Goal: Task Accomplishment & Management: Use online tool/utility

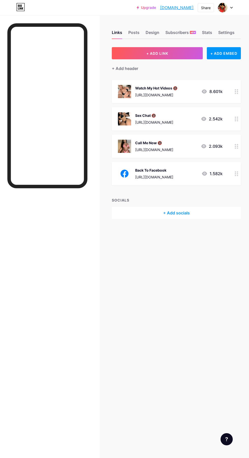
click at [177, 92] on div "Watch My Hot Videos 🔞 [URL][DOMAIN_NAME]" at bounding box center [156, 91] width 42 height 13
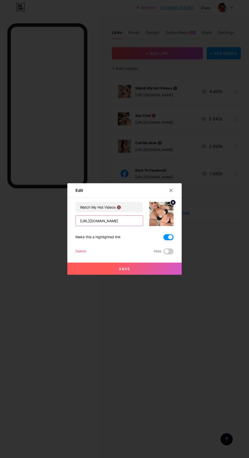
click at [136, 226] on input "[URL][DOMAIN_NAME]" at bounding box center [109, 221] width 67 height 10
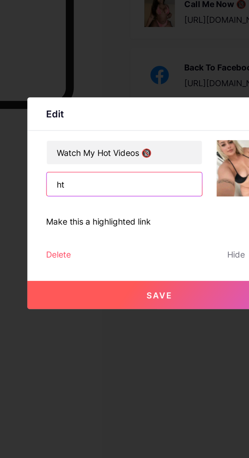
type input "h"
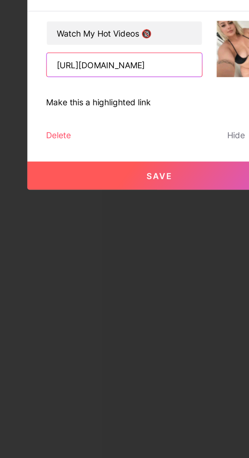
type input "[URL][DOMAIN_NAME]"
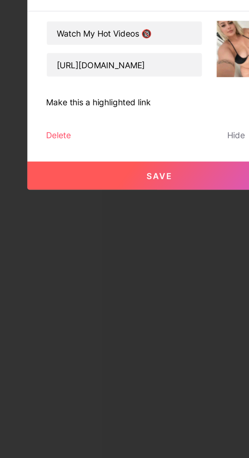
click at [133, 275] on button "Save" at bounding box center [124, 269] width 114 height 12
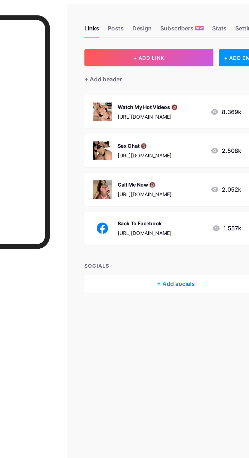
click at [172, 122] on div "[URL][DOMAIN_NAME]" at bounding box center [154, 122] width 38 height 5
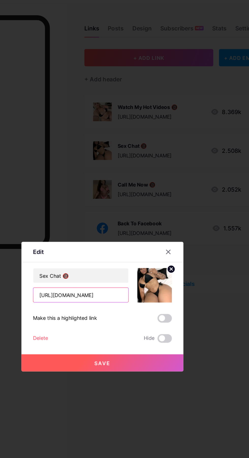
click at [137, 226] on input "[URL][DOMAIN_NAME]" at bounding box center [109, 221] width 67 height 10
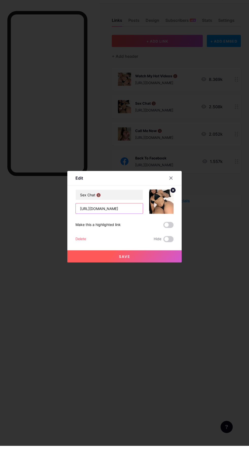
click at [136, 226] on input "[URL][DOMAIN_NAME]" at bounding box center [109, 221] width 67 height 10
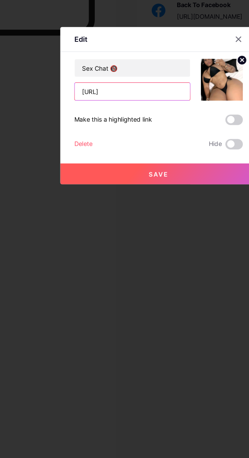
click at [136, 226] on input "[URL]" at bounding box center [109, 221] width 67 height 10
click at [133, 226] on input "[URL]" at bounding box center [109, 221] width 67 height 10
click at [131, 226] on input "[URL]" at bounding box center [109, 221] width 67 height 10
click at [135, 226] on input "[URL]" at bounding box center [109, 221] width 67 height 10
click at [130, 226] on input "[URL]" at bounding box center [109, 221] width 67 height 10
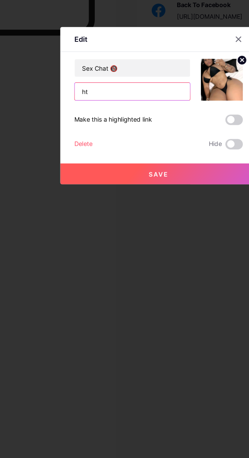
type input "h"
type input "hhttps://shm3ure?ke35772"
type input "h"
type input "[URL][DOMAIN_NAME]"
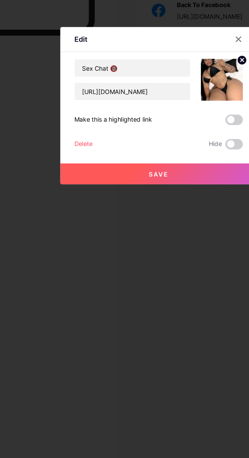
click at [134, 275] on button "Save" at bounding box center [124, 269] width 114 height 12
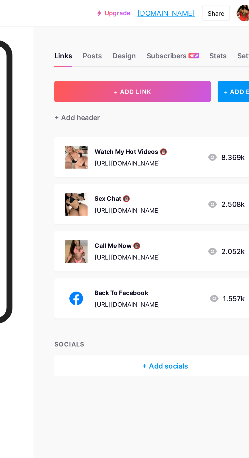
click at [173, 146] on div "Call Me Now 🔞 [URL][DOMAIN_NAME]" at bounding box center [154, 146] width 38 height 13
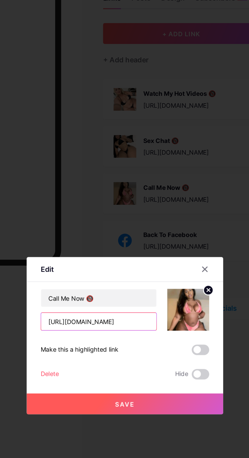
click at [130, 226] on input "[URL][DOMAIN_NAME]" at bounding box center [109, 221] width 67 height 10
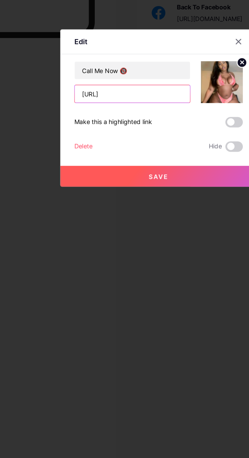
click at [133, 226] on input "[URL]" at bounding box center [109, 221] width 67 height 10
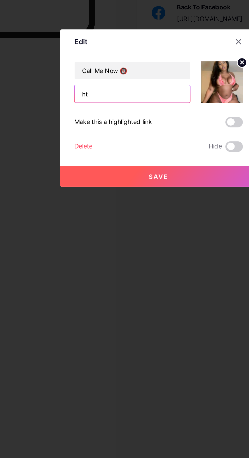
type input "h"
type input "[URL][DOMAIN_NAME]"
click at [142, 275] on button "Save" at bounding box center [124, 269] width 114 height 12
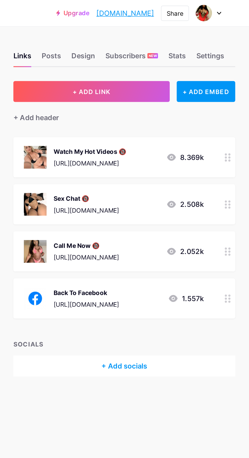
click at [173, 171] on div "Back To Facebook" at bounding box center [154, 170] width 38 height 5
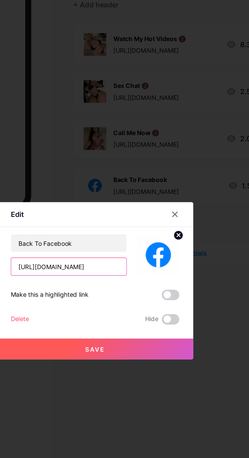
click at [135, 226] on input "[URL][DOMAIN_NAME]" at bounding box center [109, 221] width 67 height 10
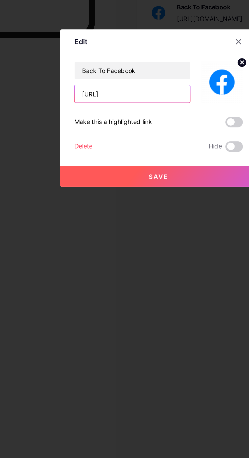
click at [131, 226] on input "[URL]" at bounding box center [109, 221] width 67 height 10
click at [133, 226] on input "[URL]" at bounding box center [109, 221] width 67 height 10
click at [134, 226] on input "[URL]" at bounding box center [109, 221] width 67 height 10
click at [128, 226] on input "[URL]" at bounding box center [109, 221] width 67 height 10
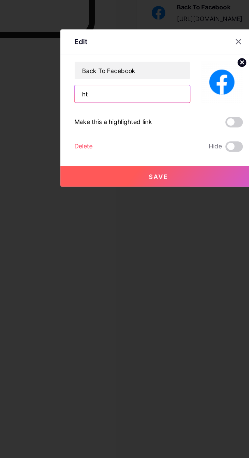
type input "h"
type input "[URL][DOMAIN_NAME]"
click at [138, 275] on button "Save" at bounding box center [124, 269] width 114 height 12
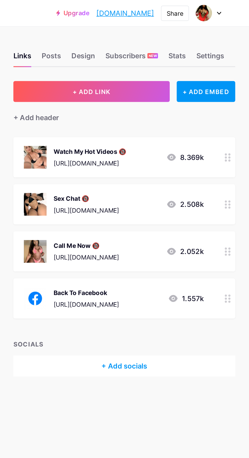
click at [182, 94] on div "Watch My Hot Videos 🔞 [URL][DOMAIN_NAME] 8.369k" at bounding box center [170, 91] width 105 height 13
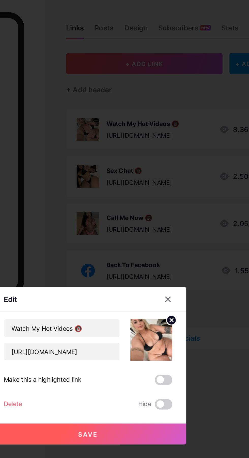
click at [169, 241] on span at bounding box center [168, 237] width 10 height 6
click at [163, 239] on input "checkbox" at bounding box center [163, 239] width 0 height 0
click at [164, 275] on button "Save" at bounding box center [124, 269] width 114 height 12
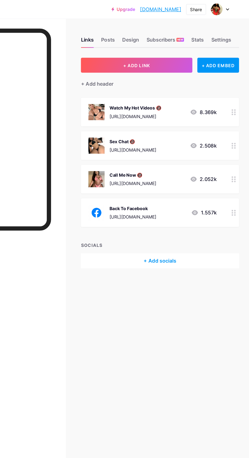
click at [210, 8] on div "Share" at bounding box center [206, 7] width 10 height 5
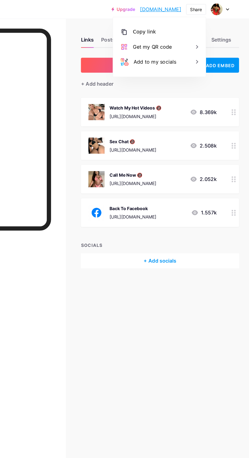
click at [183, 28] on div "Copy link" at bounding box center [176, 26] width 76 height 12
